Goal: Use online tool/utility: Utilize a website feature to perform a specific function

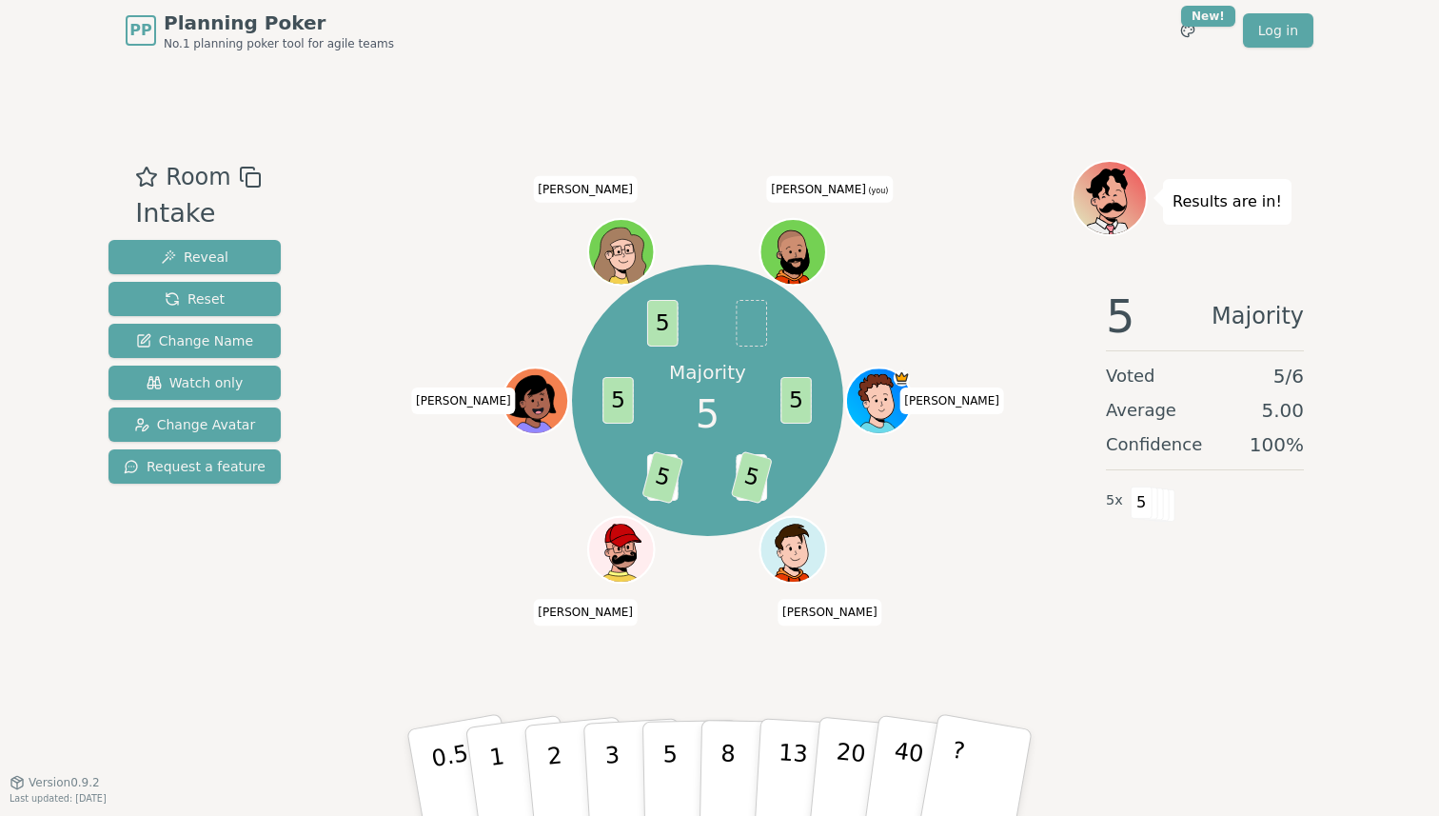
drag, startPoint x: 79, startPoint y: 803, endPoint x: 127, endPoint y: 800, distance: 47.8
click at [107, 800] on span "Last updated: [DATE]" at bounding box center [58, 798] width 97 height 10
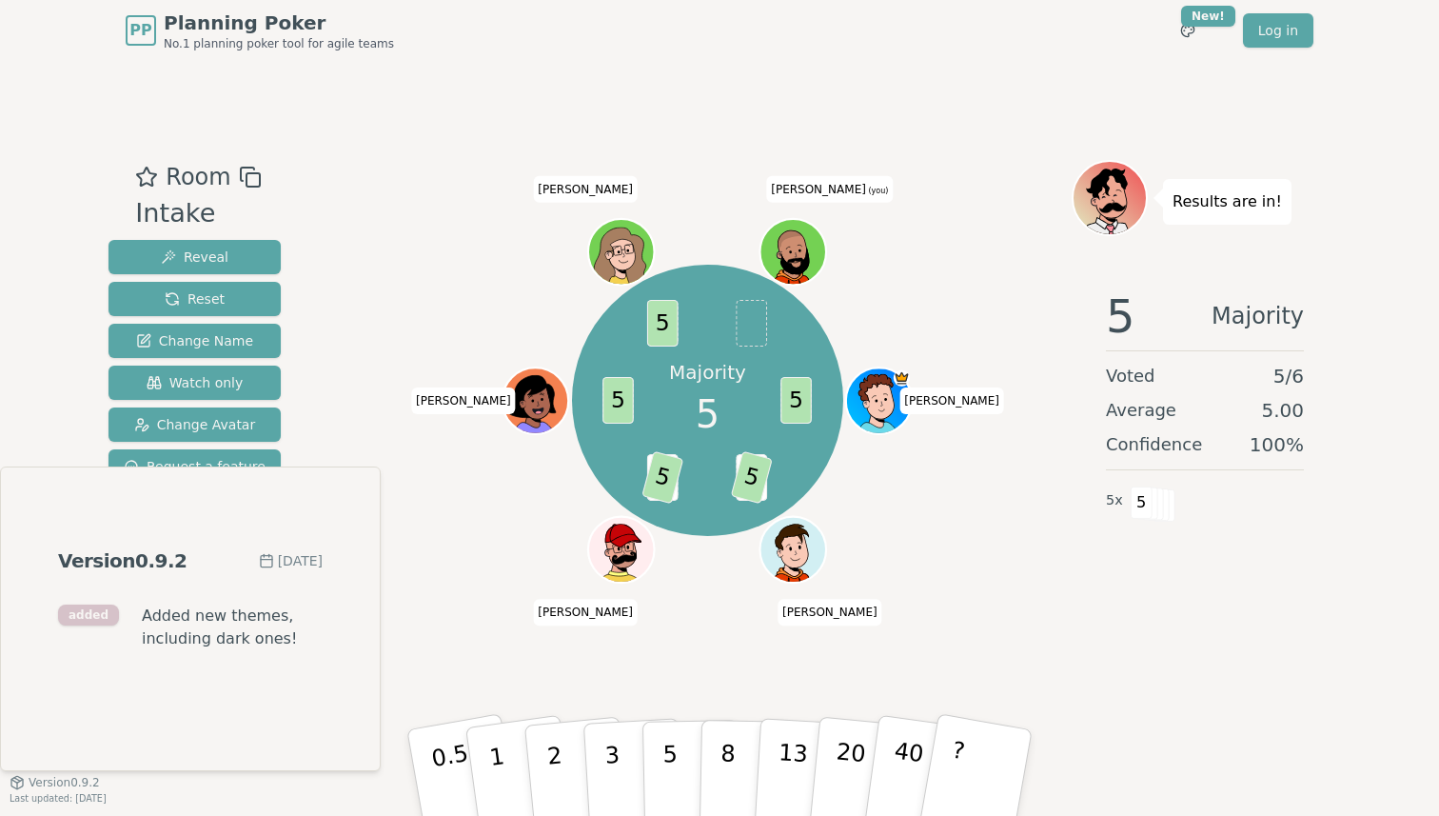
click at [208, 644] on span "Added new themes, including dark ones!" at bounding box center [232, 627] width 181 height 46
click at [72, 613] on div "added" at bounding box center [88, 614] width 61 height 21
click at [262, 796] on div "PP Planning Poker No.1 planning poker tool for agile teams Toggle theme New! Lo…" at bounding box center [719, 408] width 1439 height 816
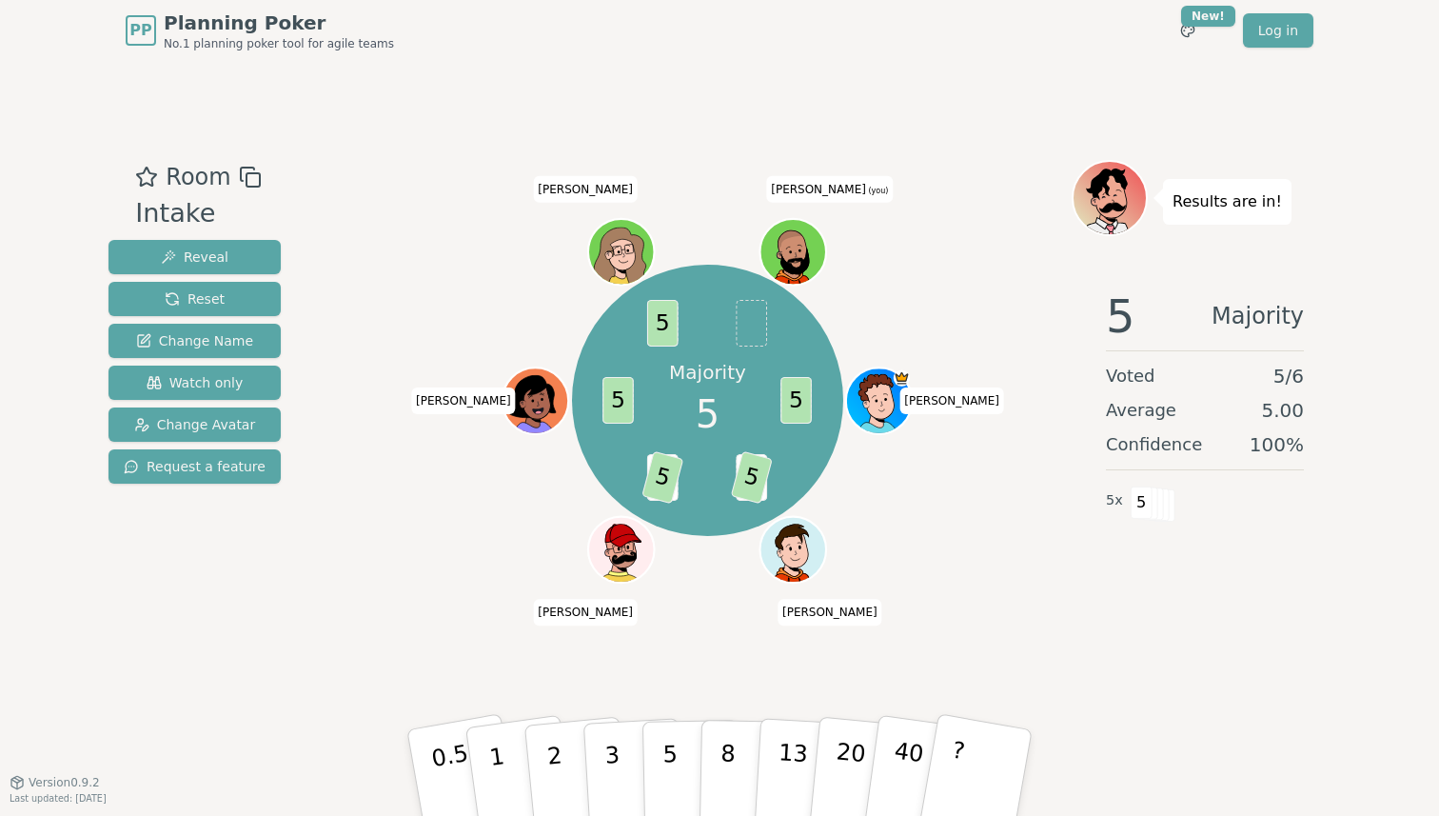
click at [107, 796] on span "Last updated: [DATE]" at bounding box center [58, 798] width 97 height 10
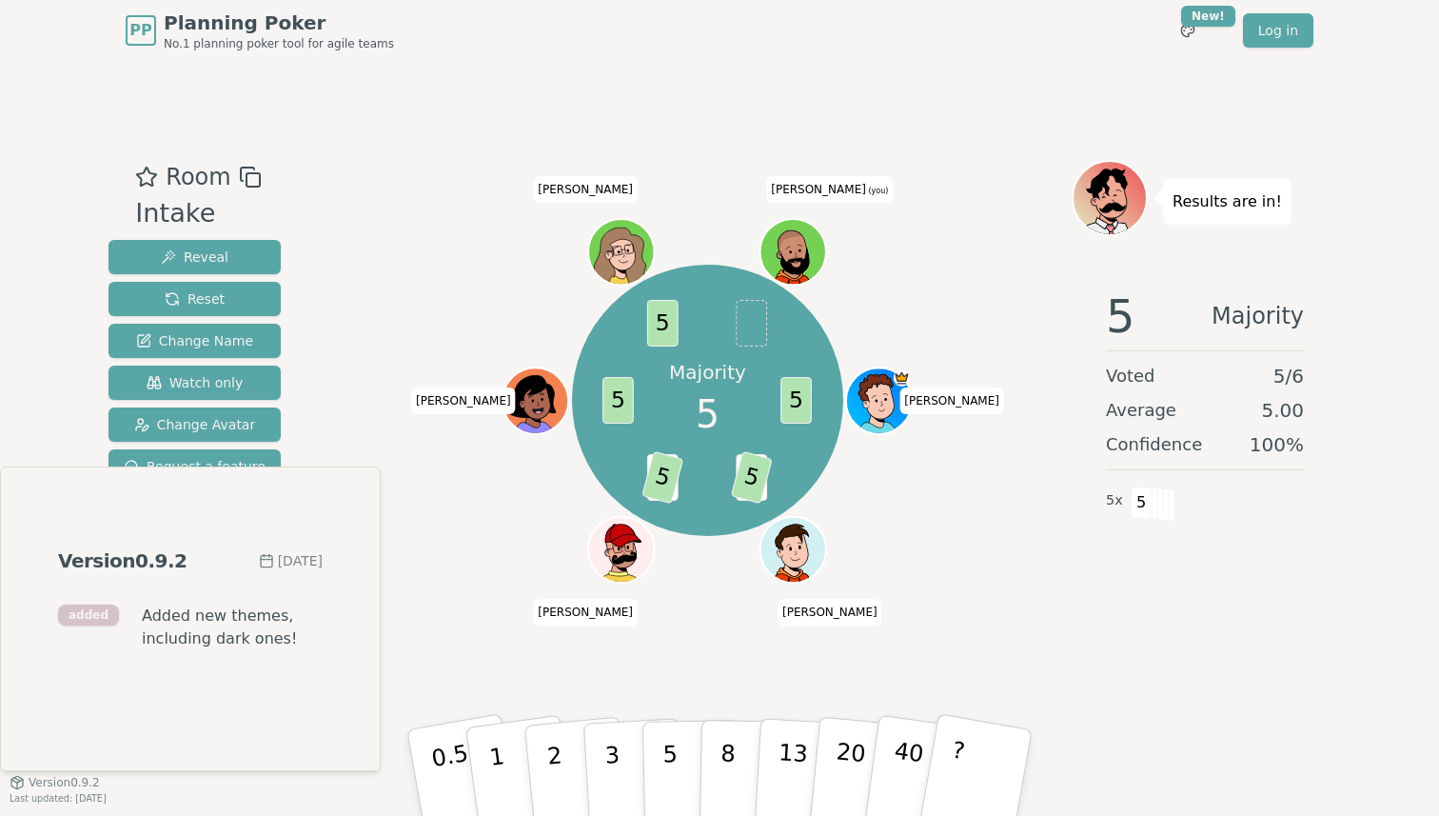
click at [107, 796] on span "Last updated: [DATE]" at bounding box center [58, 798] width 97 height 10
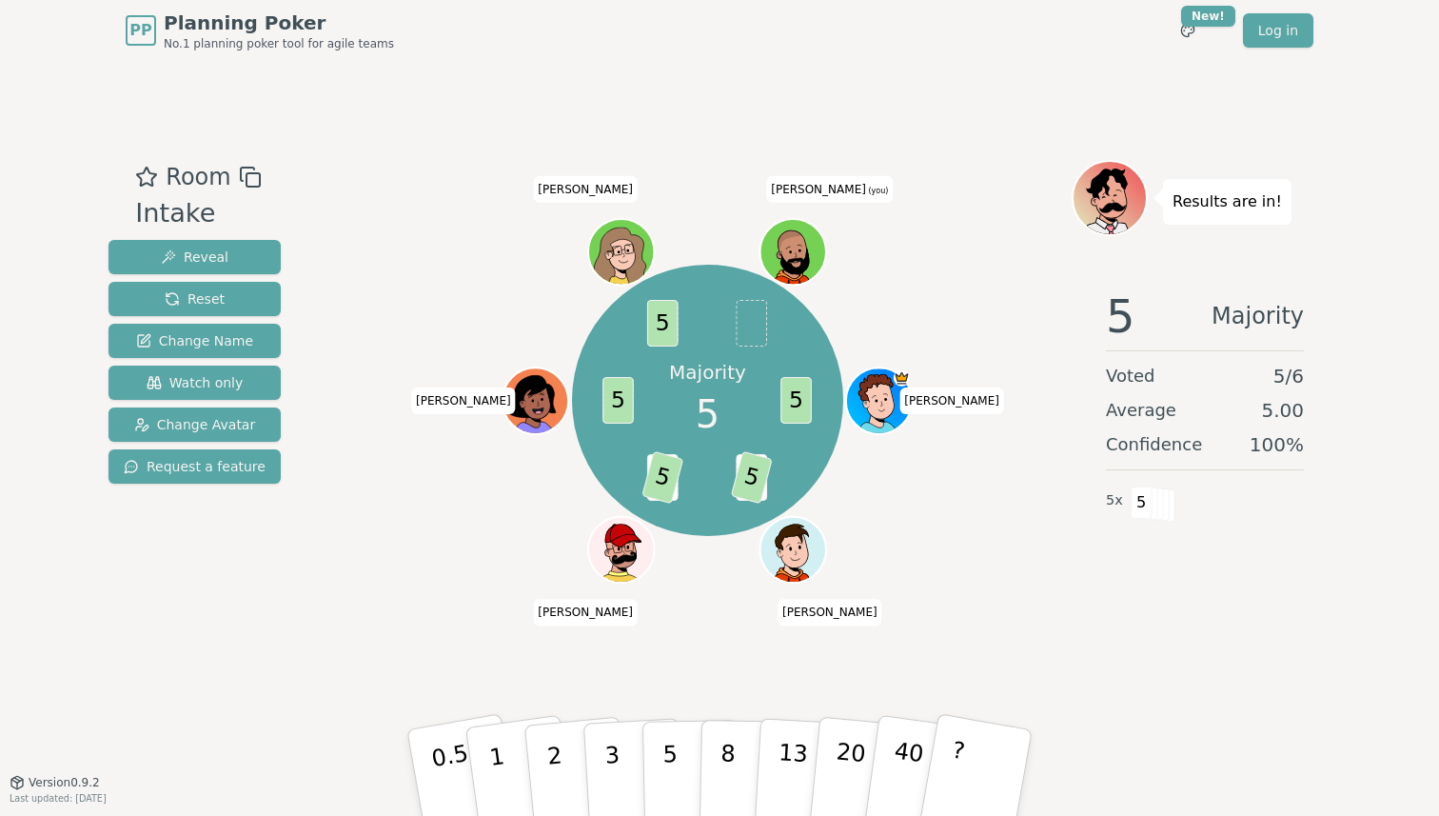
click at [63, 782] on span "Version 0.9.2" at bounding box center [64, 782] width 71 height 15
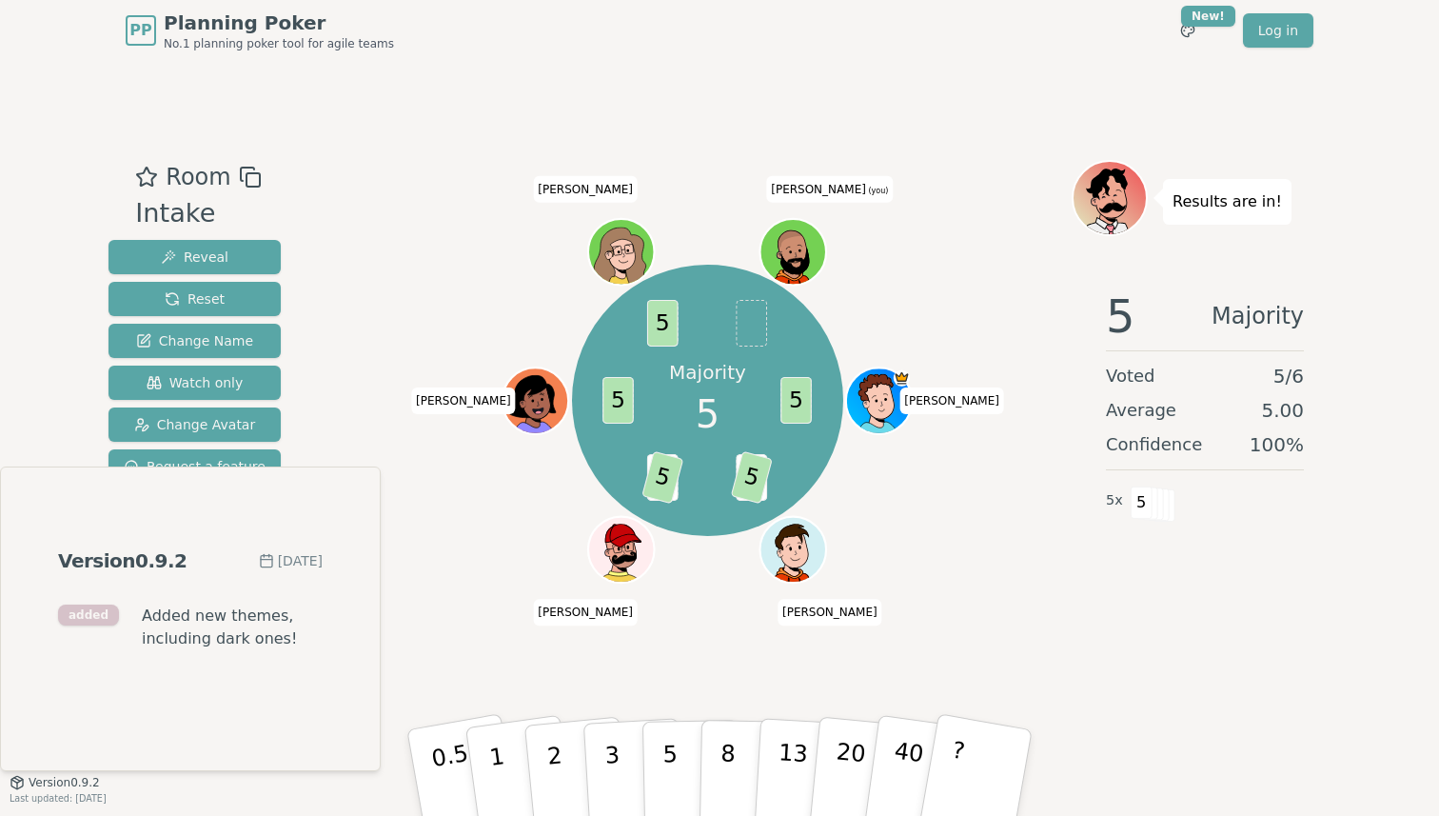
click at [63, 782] on span "Version 0.9.2" at bounding box center [64, 782] width 71 height 15
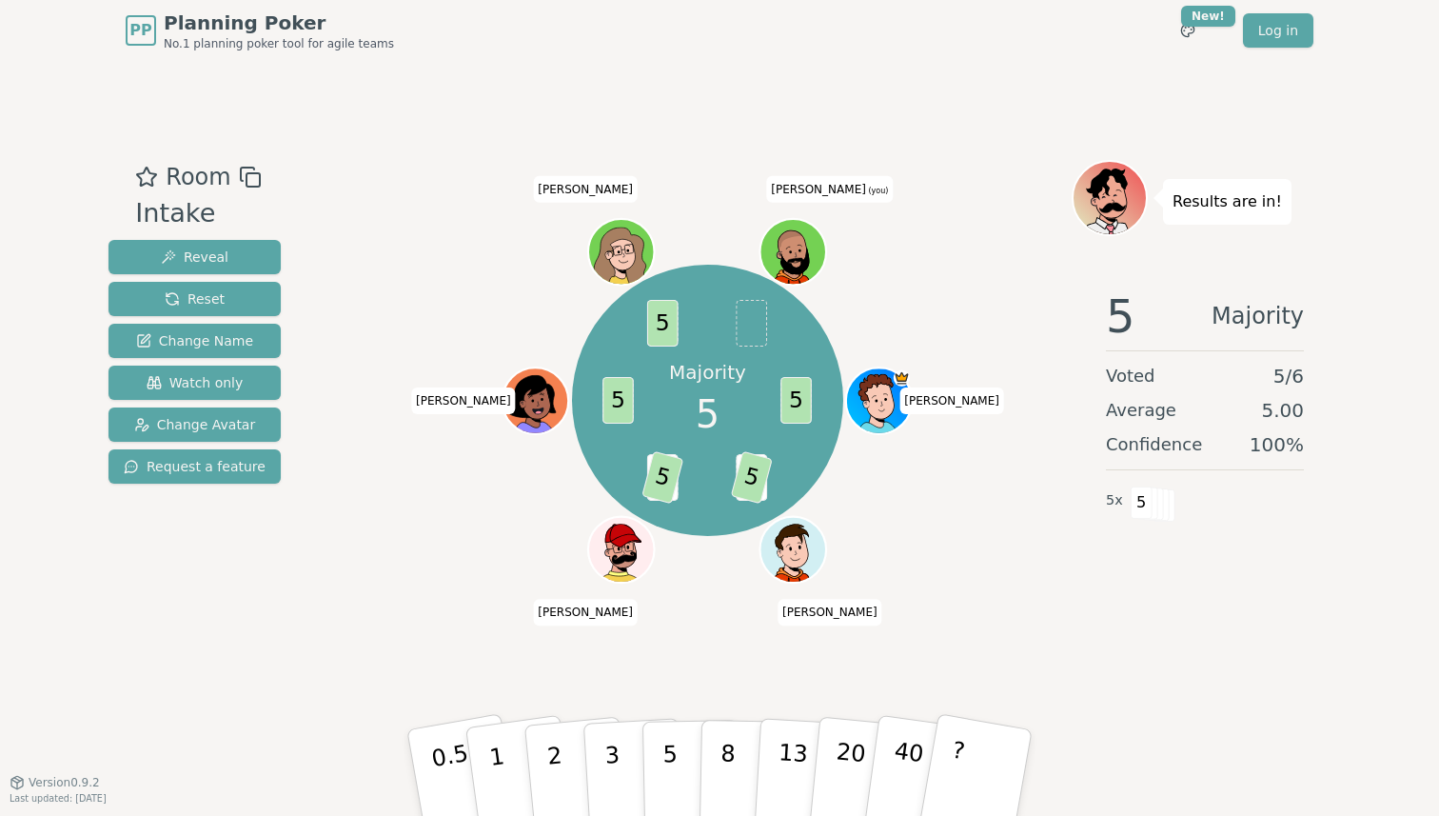
click at [55, 797] on span "Last updated: [DATE]" at bounding box center [58, 798] width 97 height 10
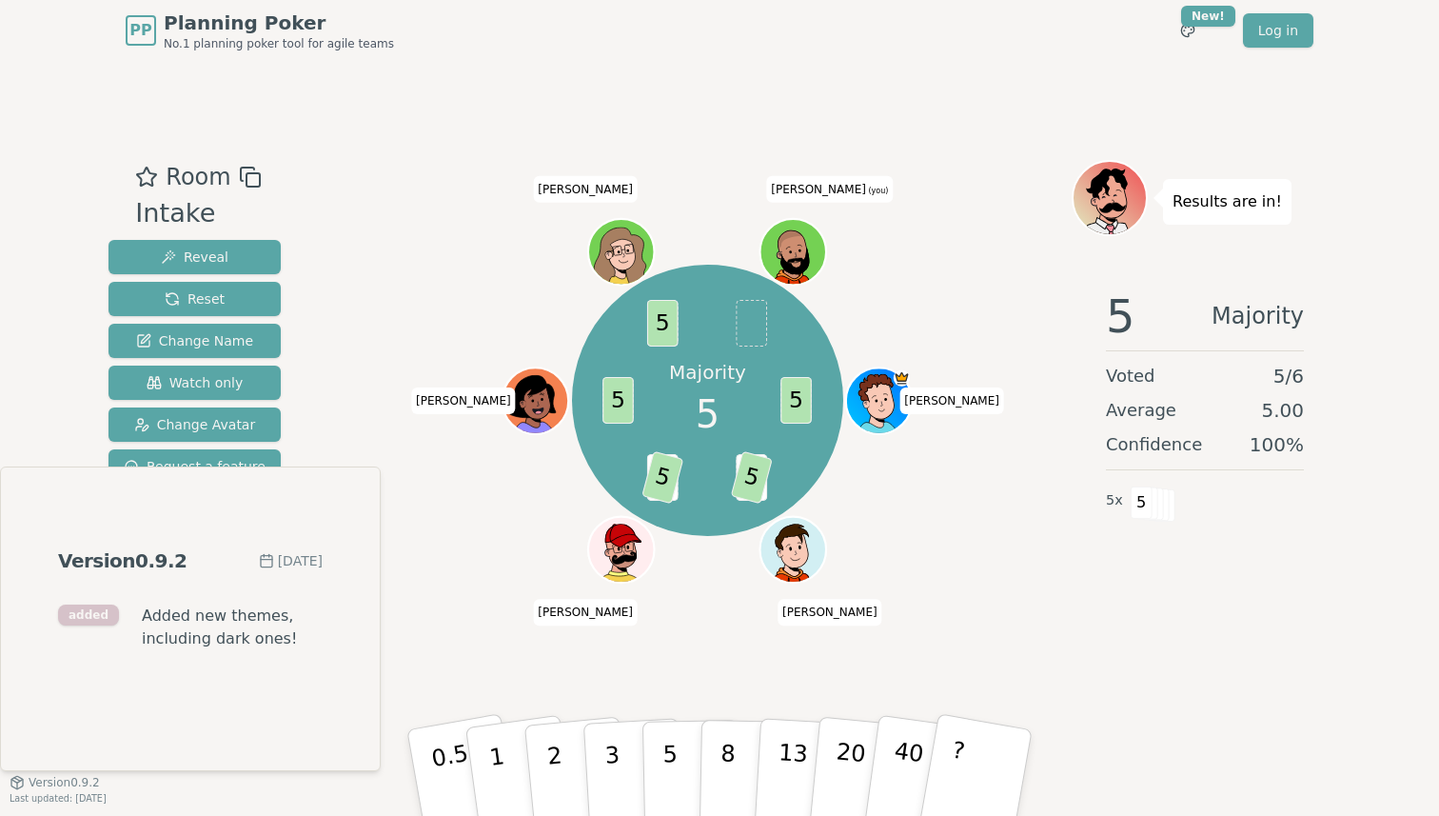
click at [55, 797] on span "Last updated: [DATE]" at bounding box center [58, 798] width 97 height 10
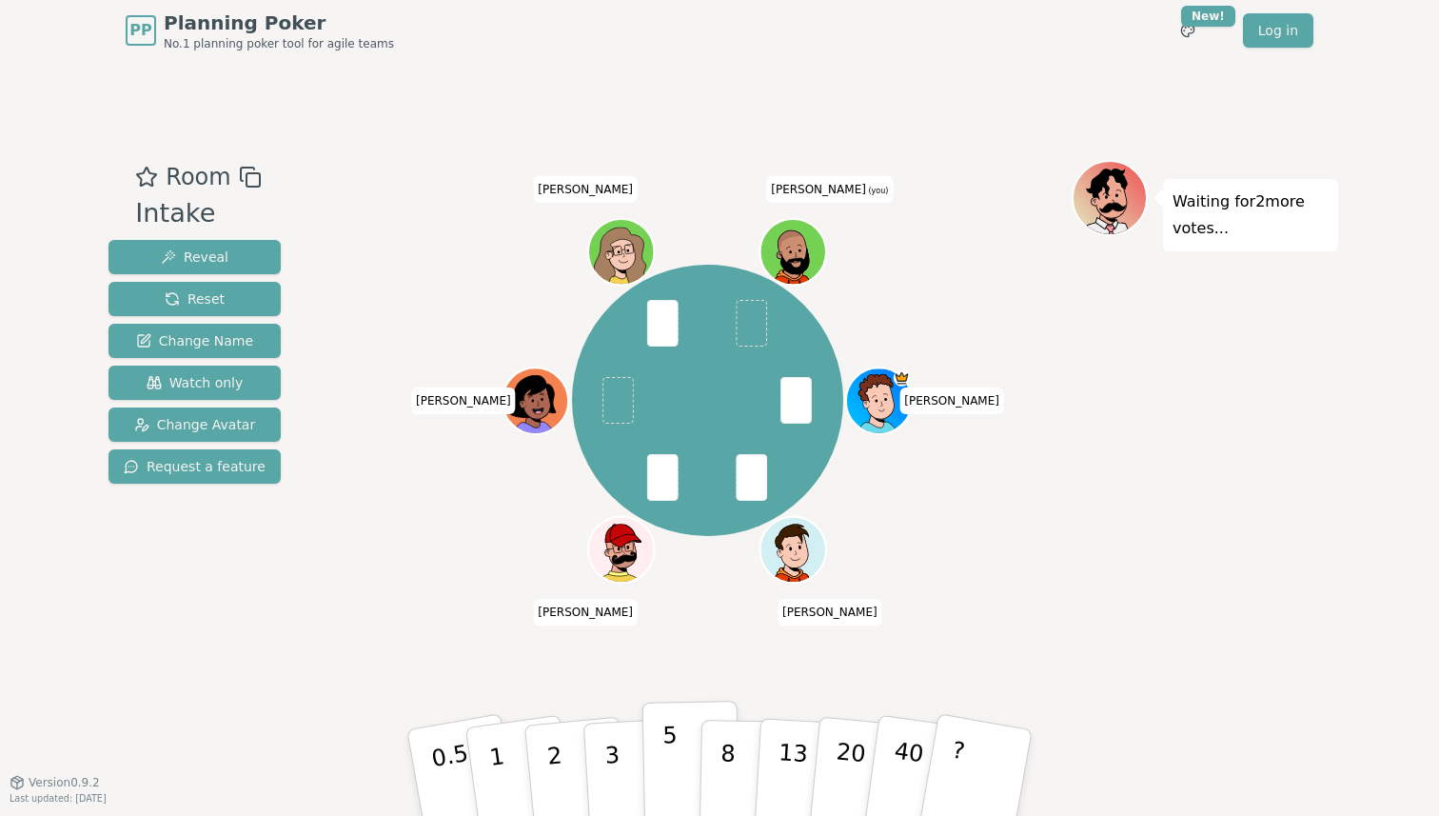
click at [678, 759] on button "5" at bounding box center [692, 773] width 98 height 145
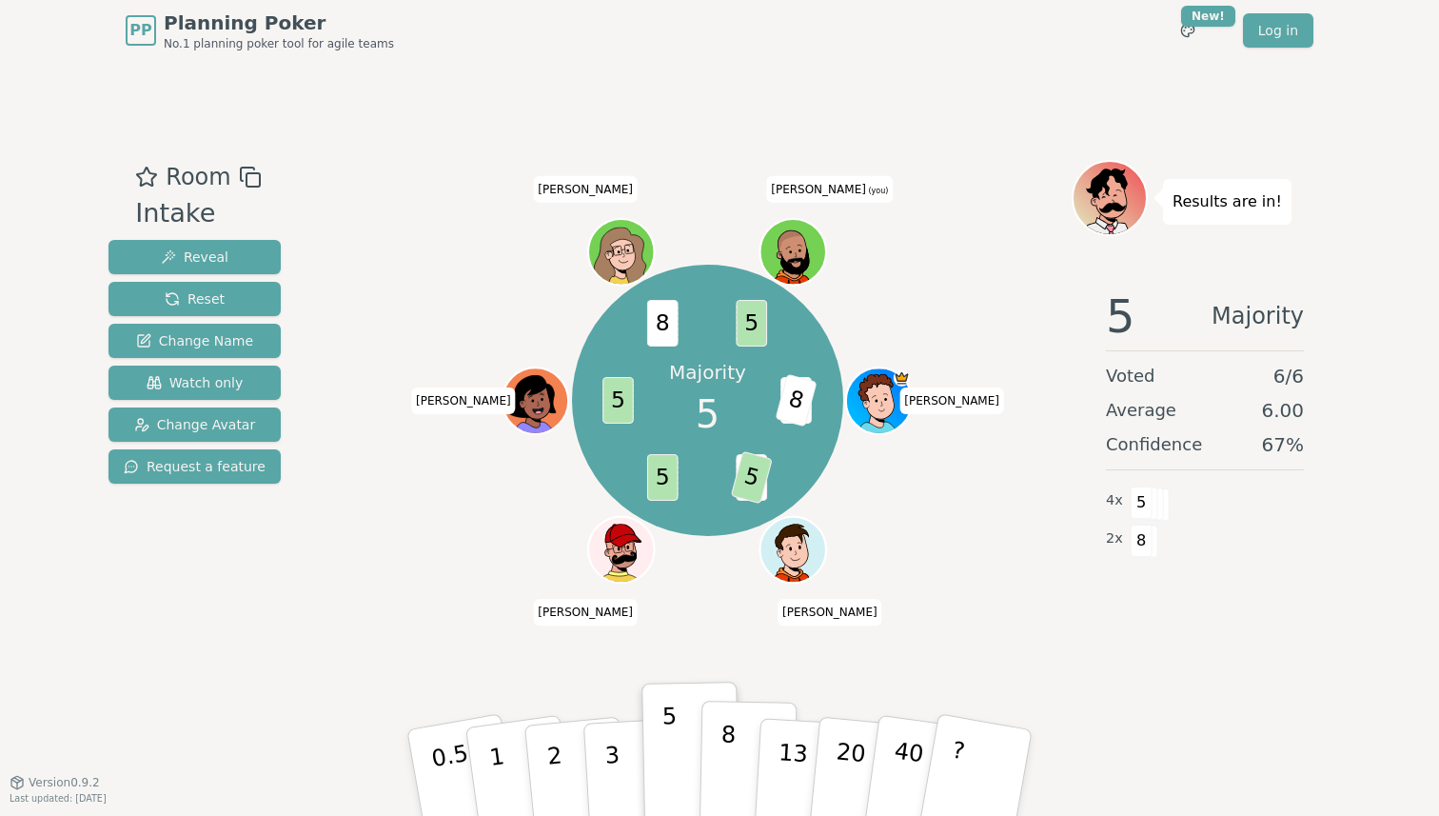
click at [721, 760] on p "8" at bounding box center [728, 772] width 16 height 103
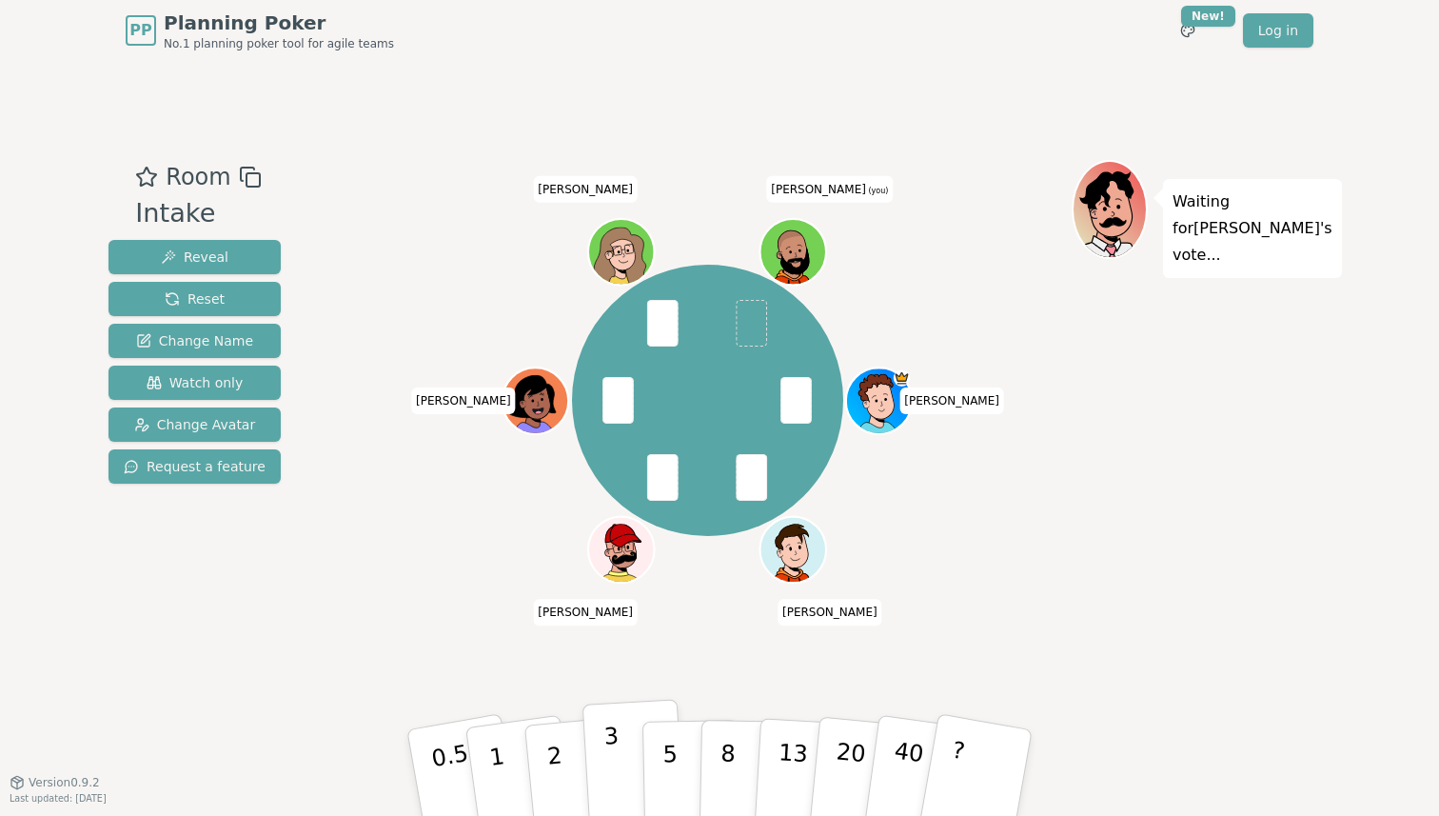
click at [606, 760] on p "3" at bounding box center [614, 775] width 21 height 104
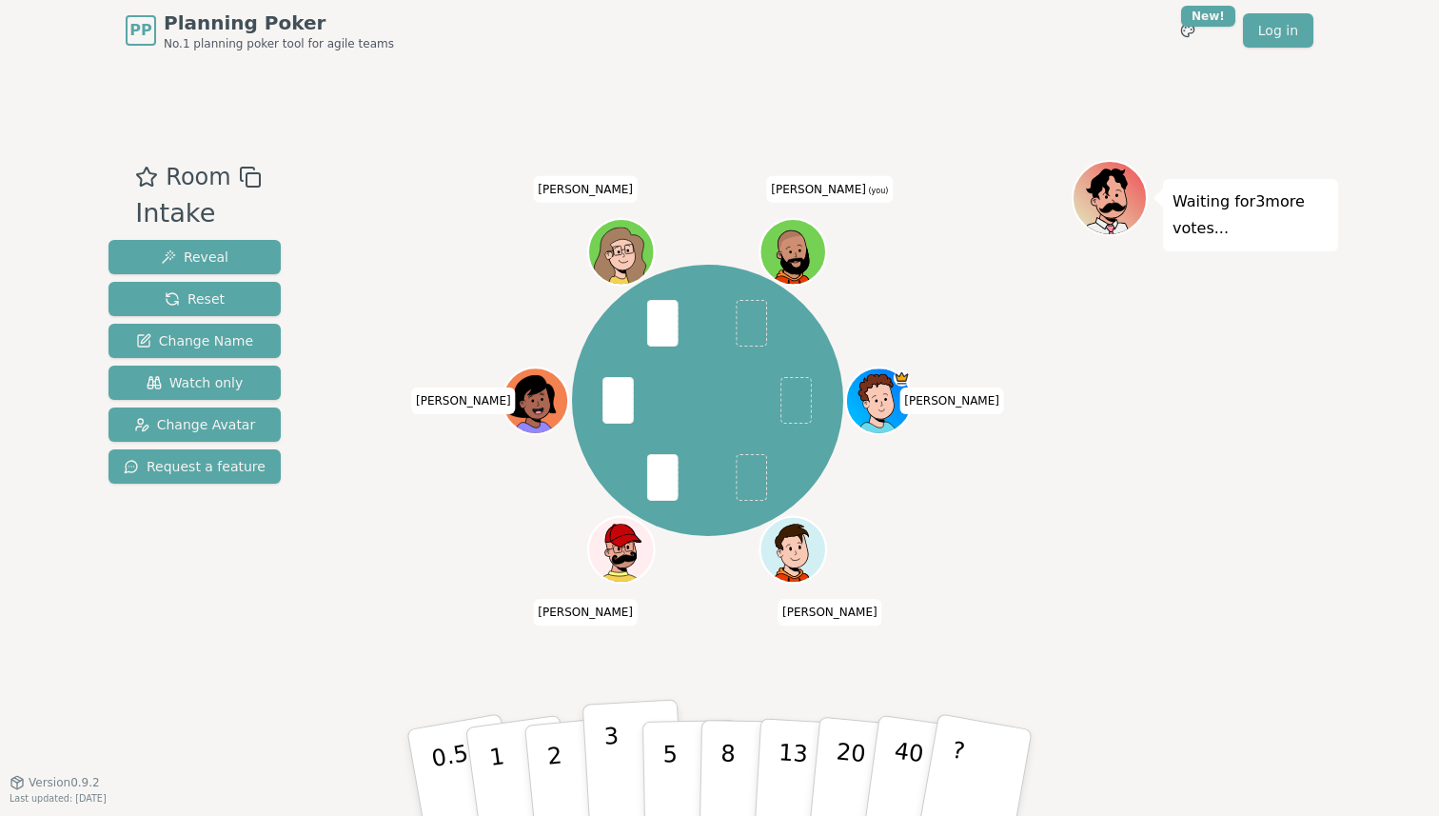
click at [607, 762] on p "3" at bounding box center [614, 775] width 21 height 104
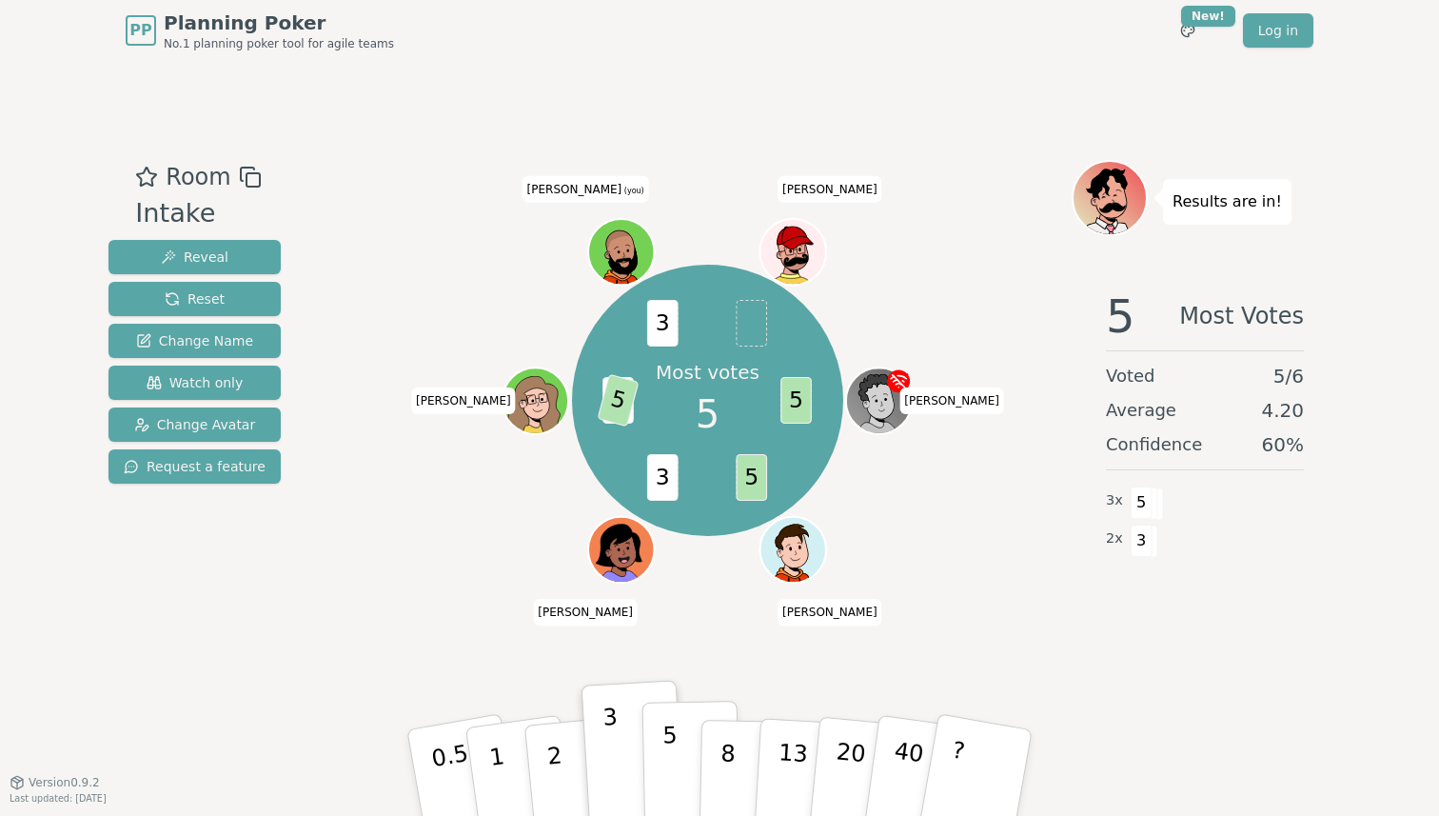
click at [664, 775] on p "5" at bounding box center [671, 773] width 16 height 103
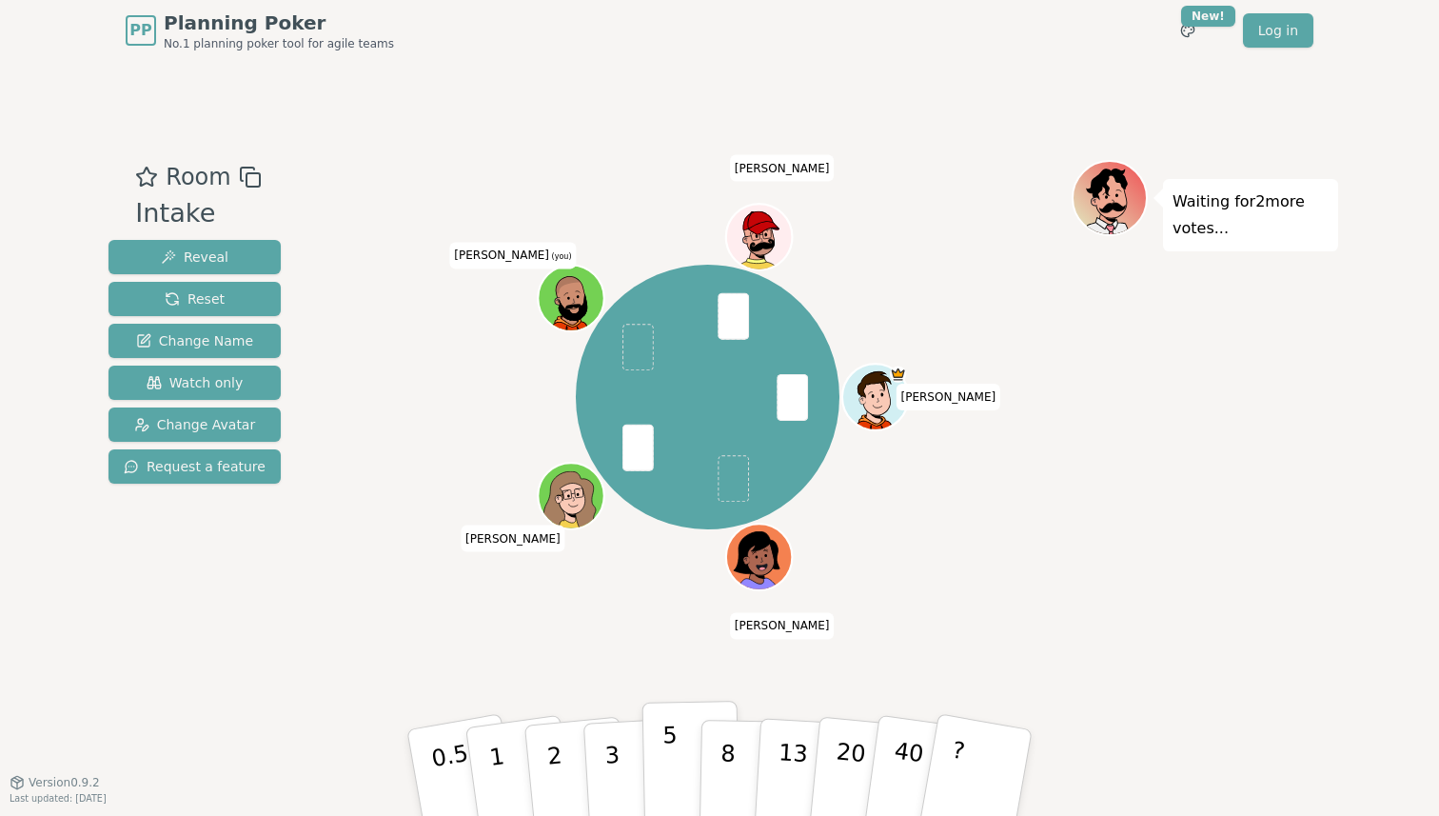
click at [680, 779] on button "5" at bounding box center [692, 773] width 98 height 145
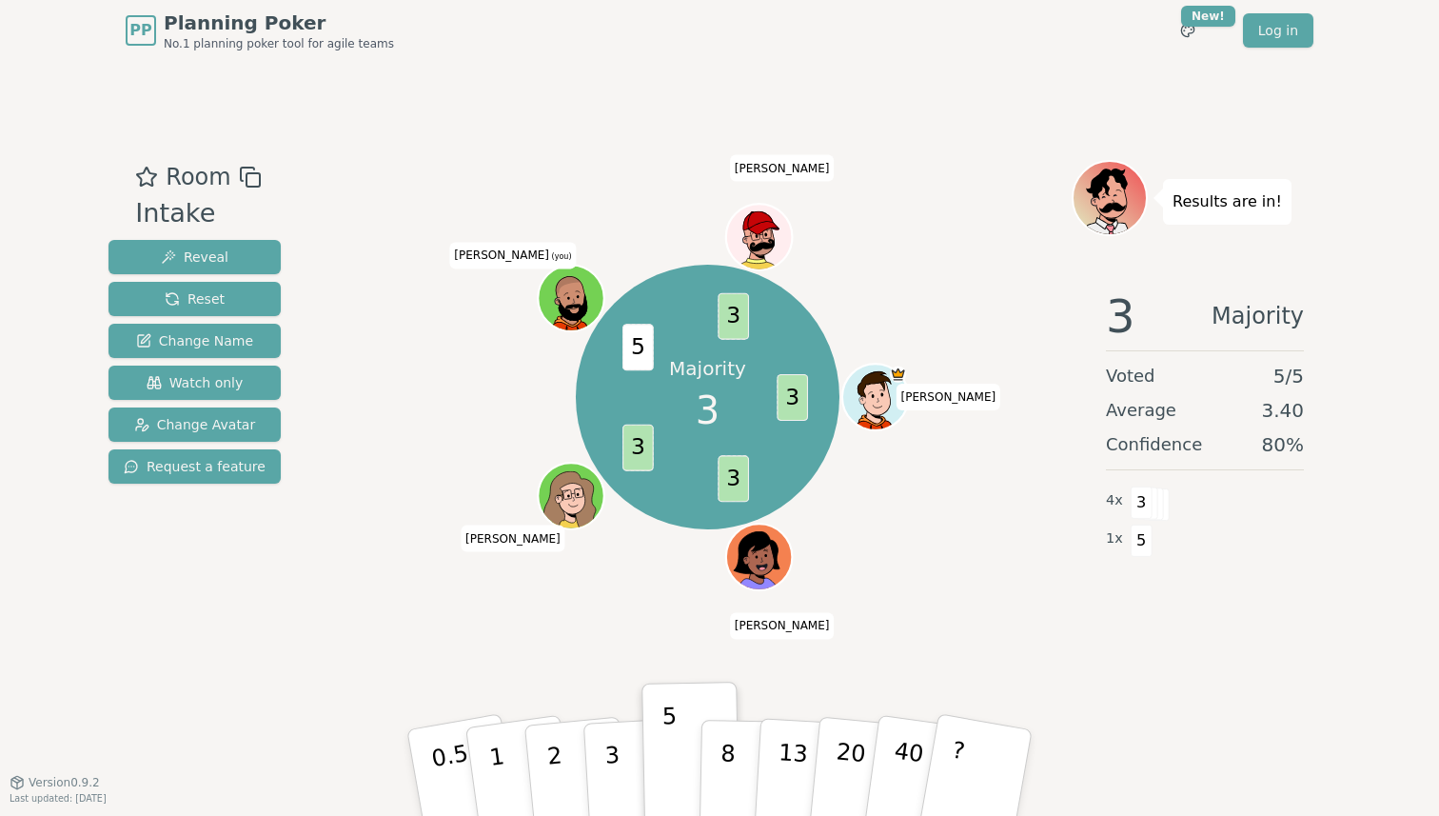
click at [457, 669] on div "Majority 3 3 3 3 5 3 [PERSON_NAME] (you) [PERSON_NAME]" at bounding box center [708, 422] width 728 height 524
